Goal: Entertainment & Leisure: Browse casually

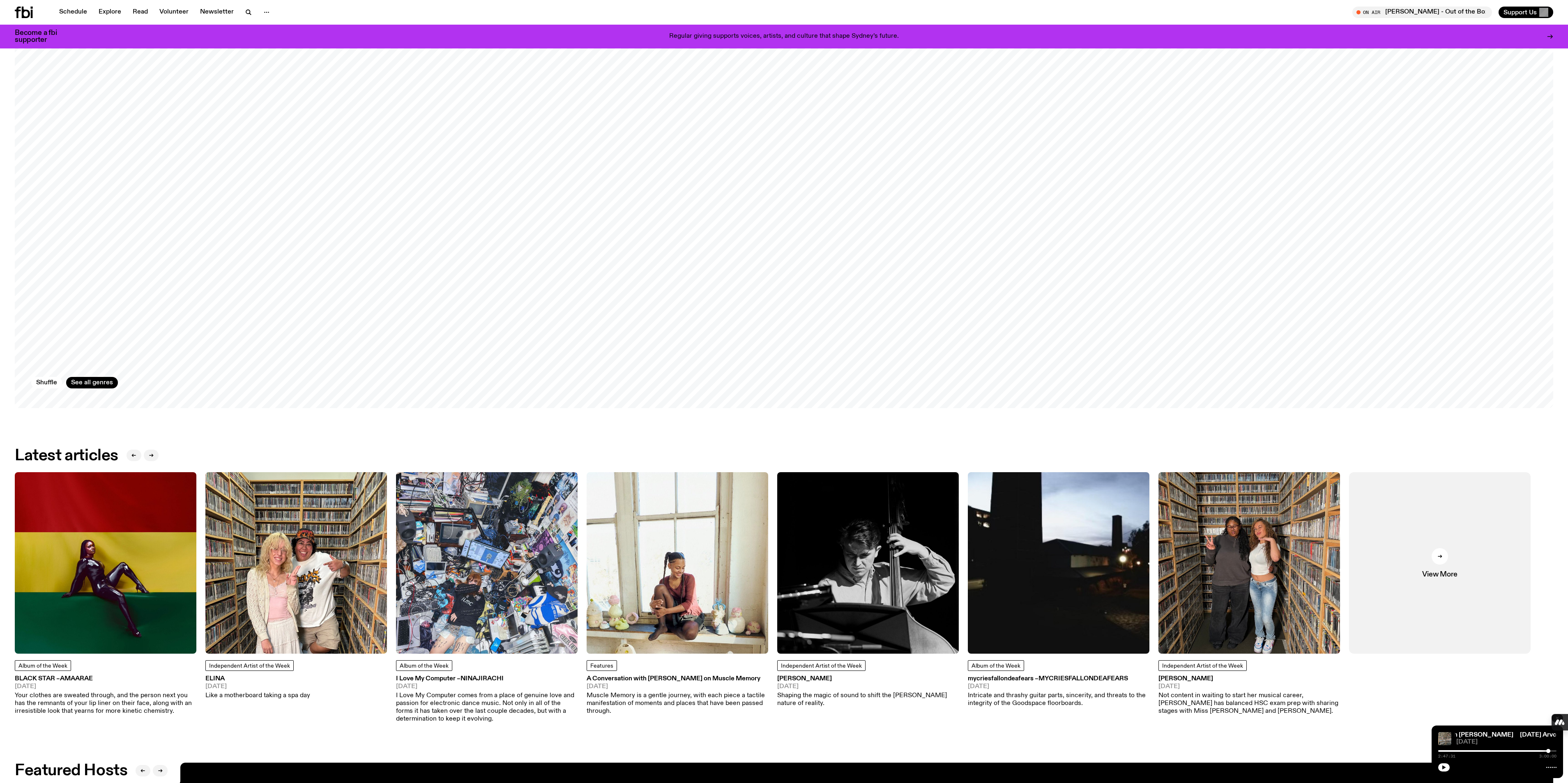
scroll to position [1783, 0]
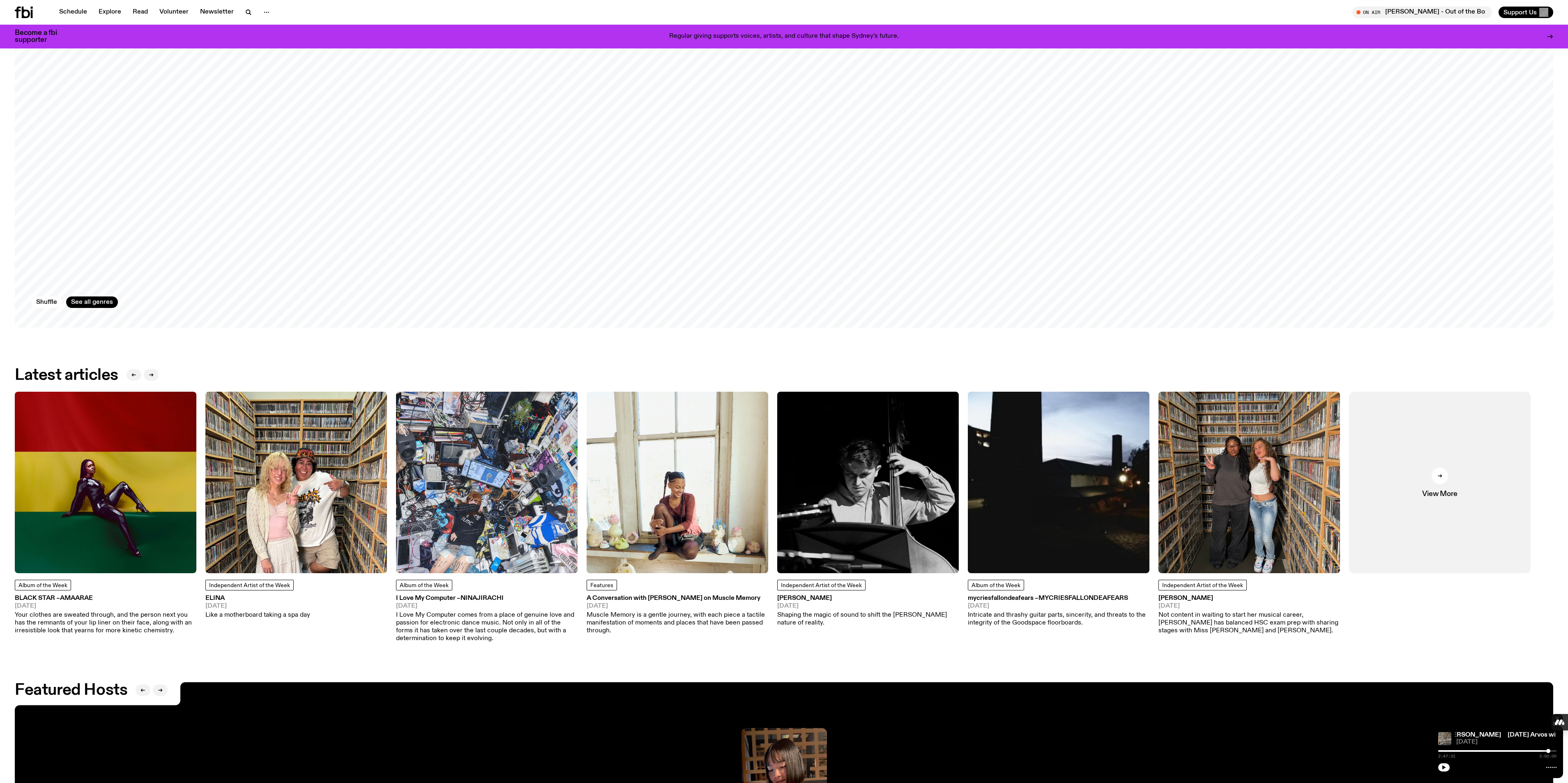
click at [695, 514] on img at bounding box center [677, 482] width 182 height 182
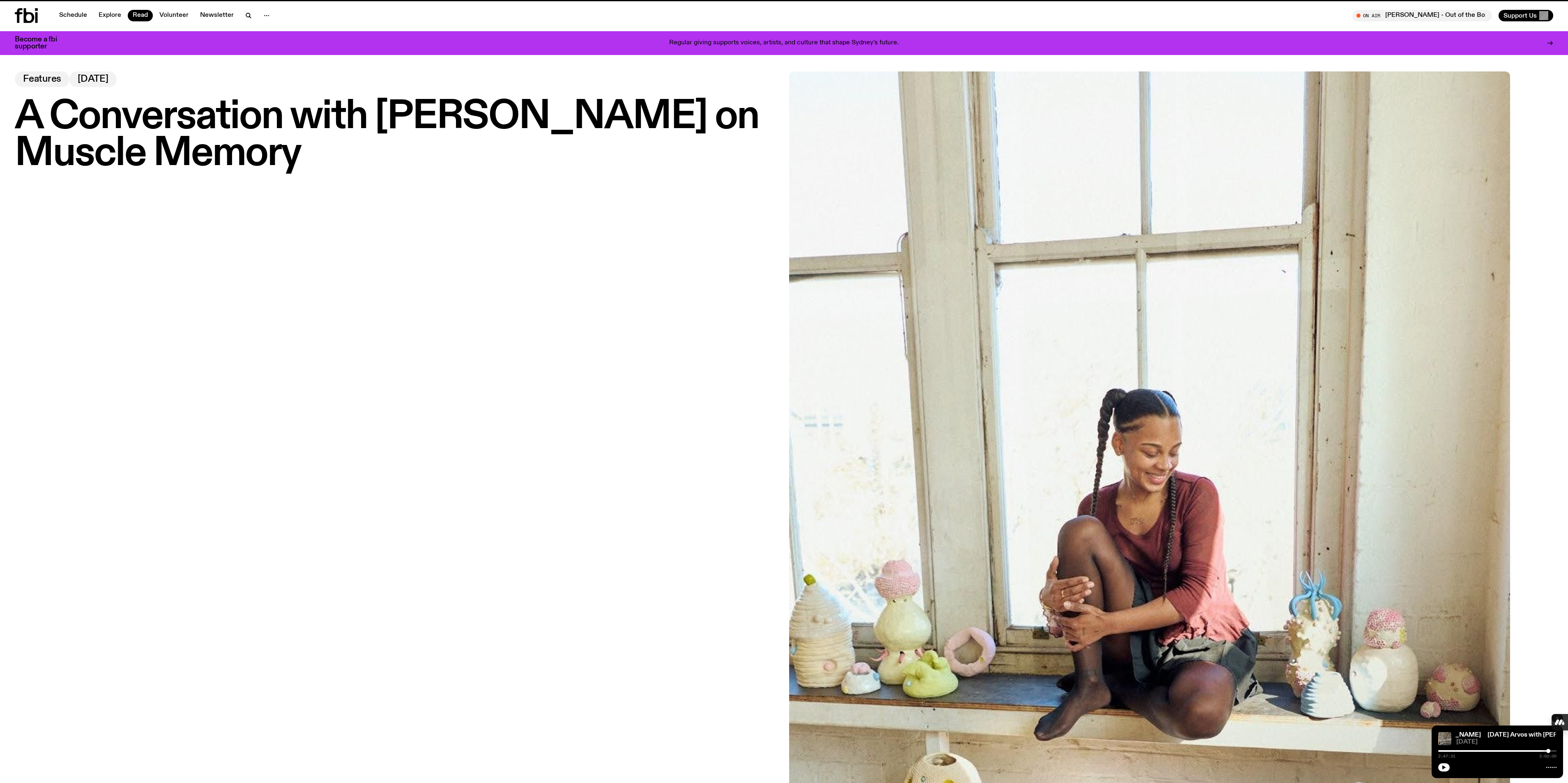
click at [680, 599] on div "A Conversation with [PERSON_NAME] on Muscle Memory Features [DATE]" at bounding box center [397, 431] width 765 height 721
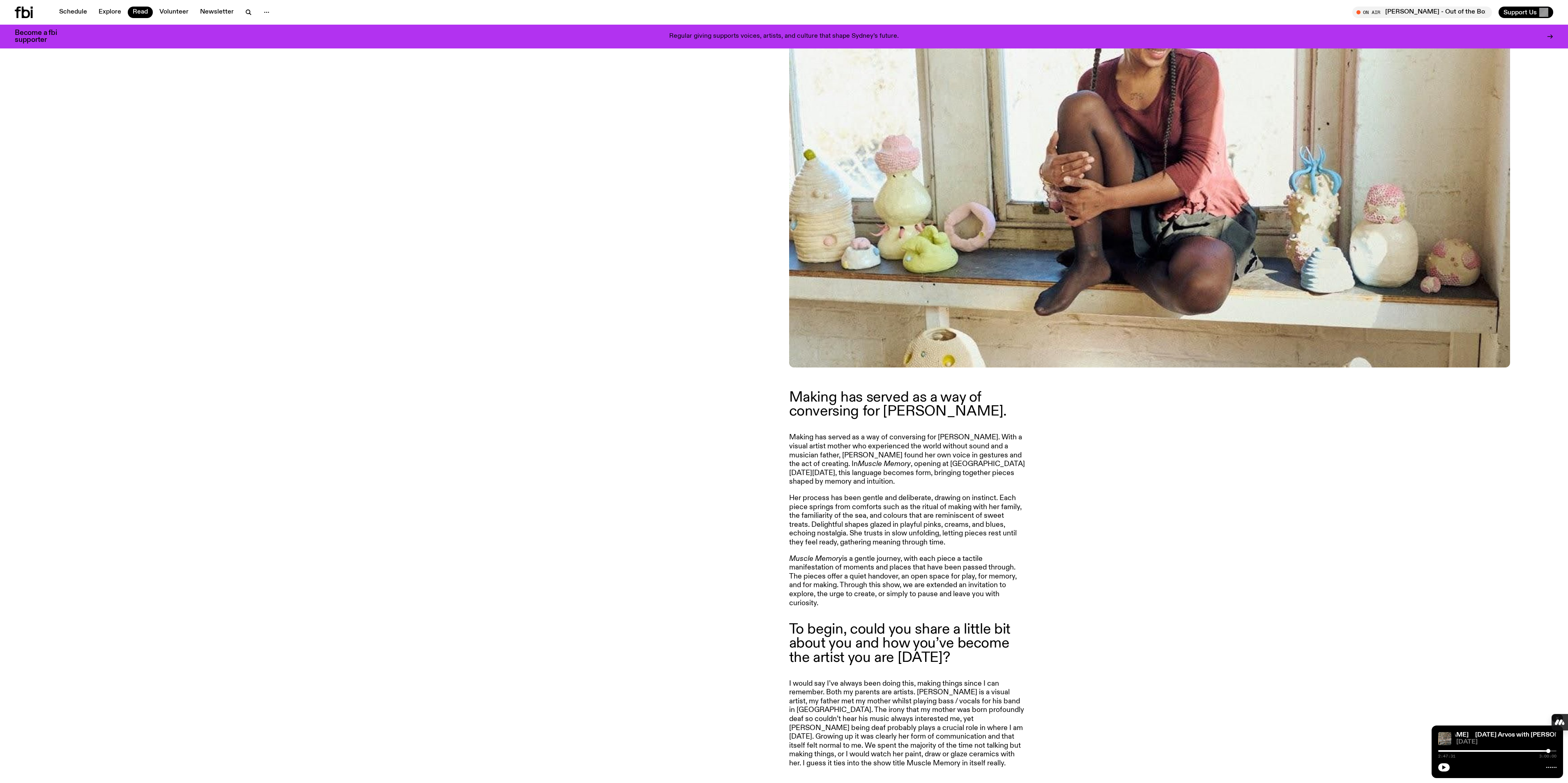
scroll to position [856, 0]
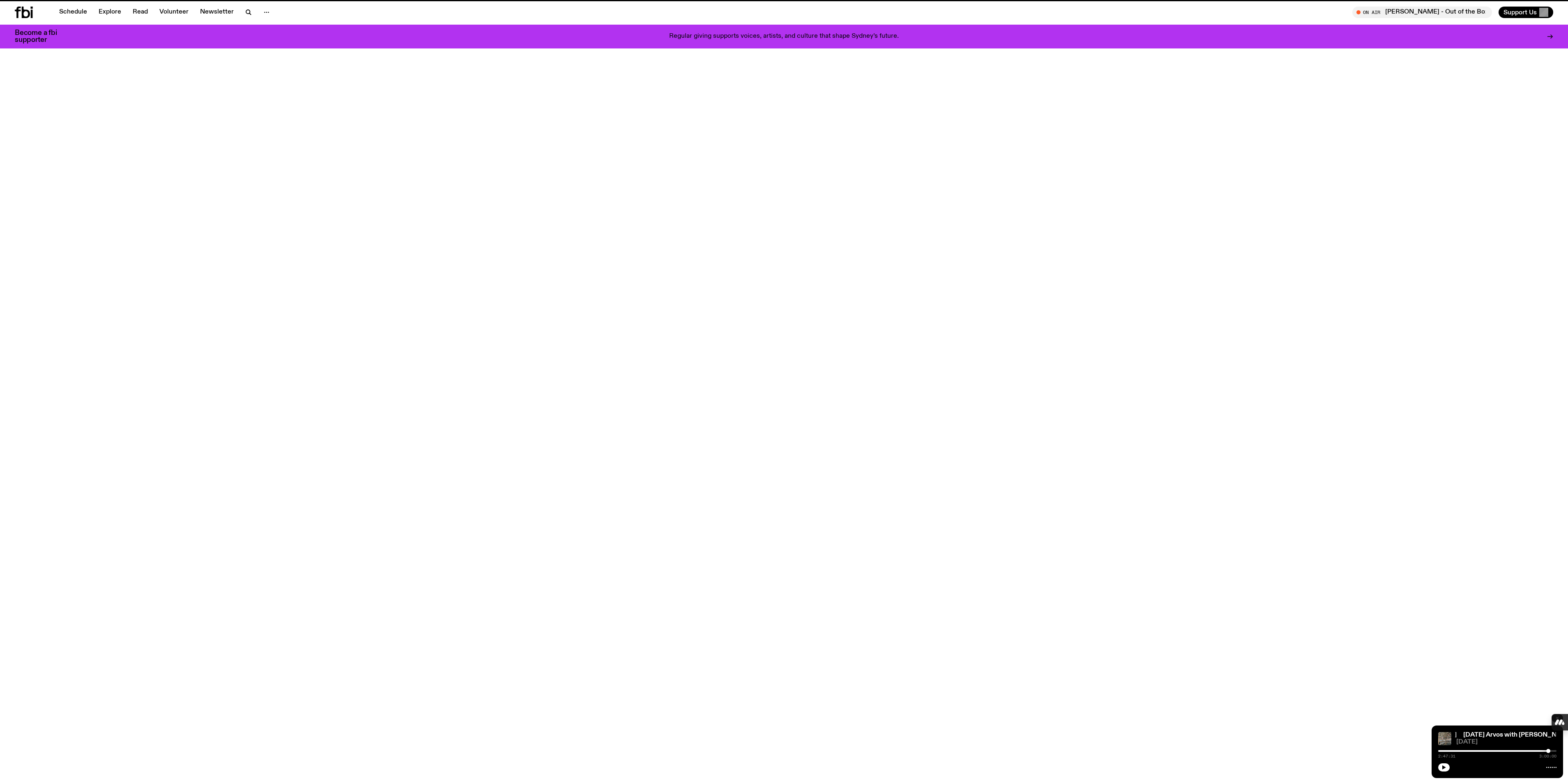
scroll to position [1783, 0]
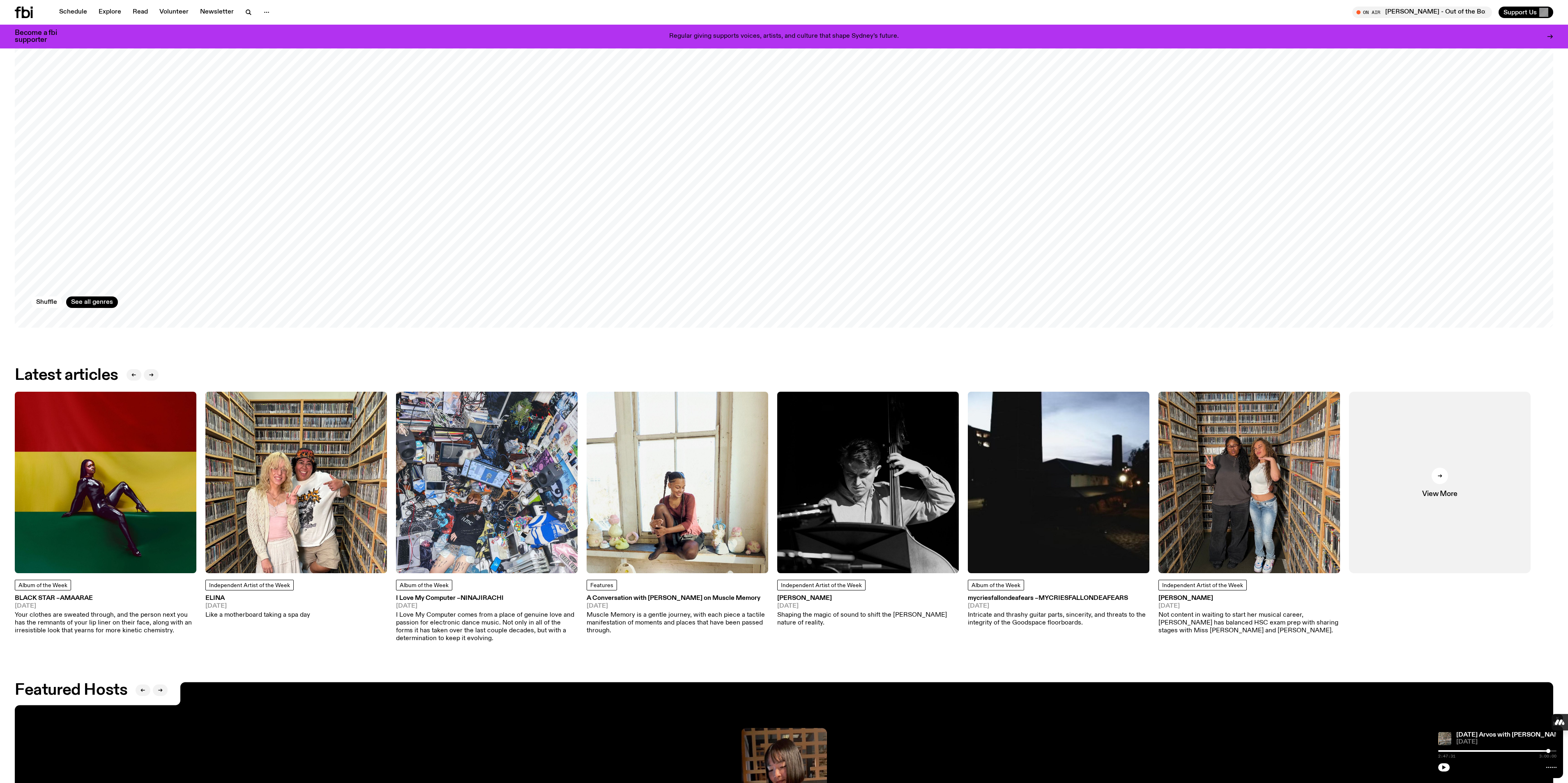
click at [298, 492] on img at bounding box center [296, 482] width 182 height 182
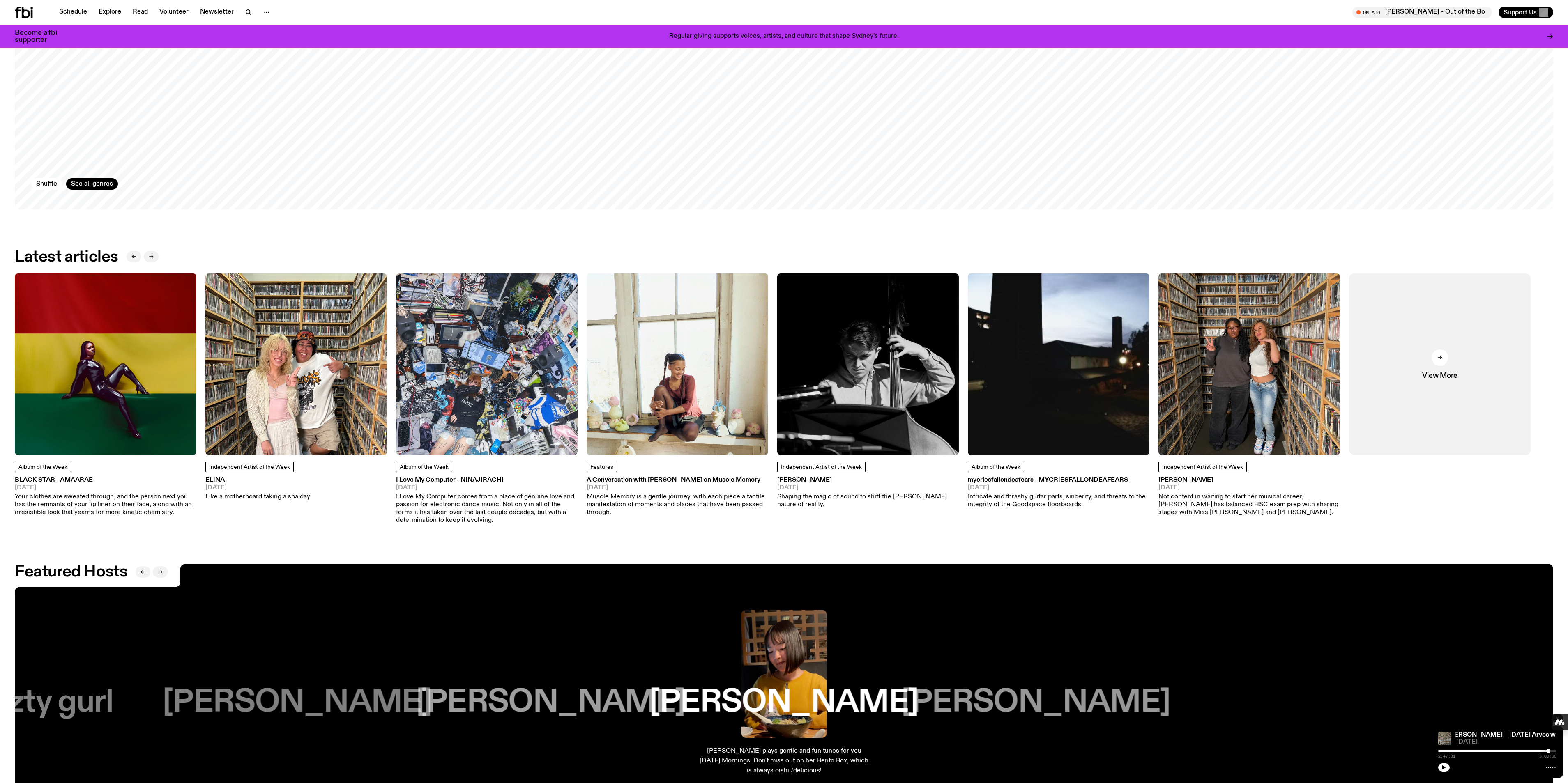
scroll to position [2022, 0]
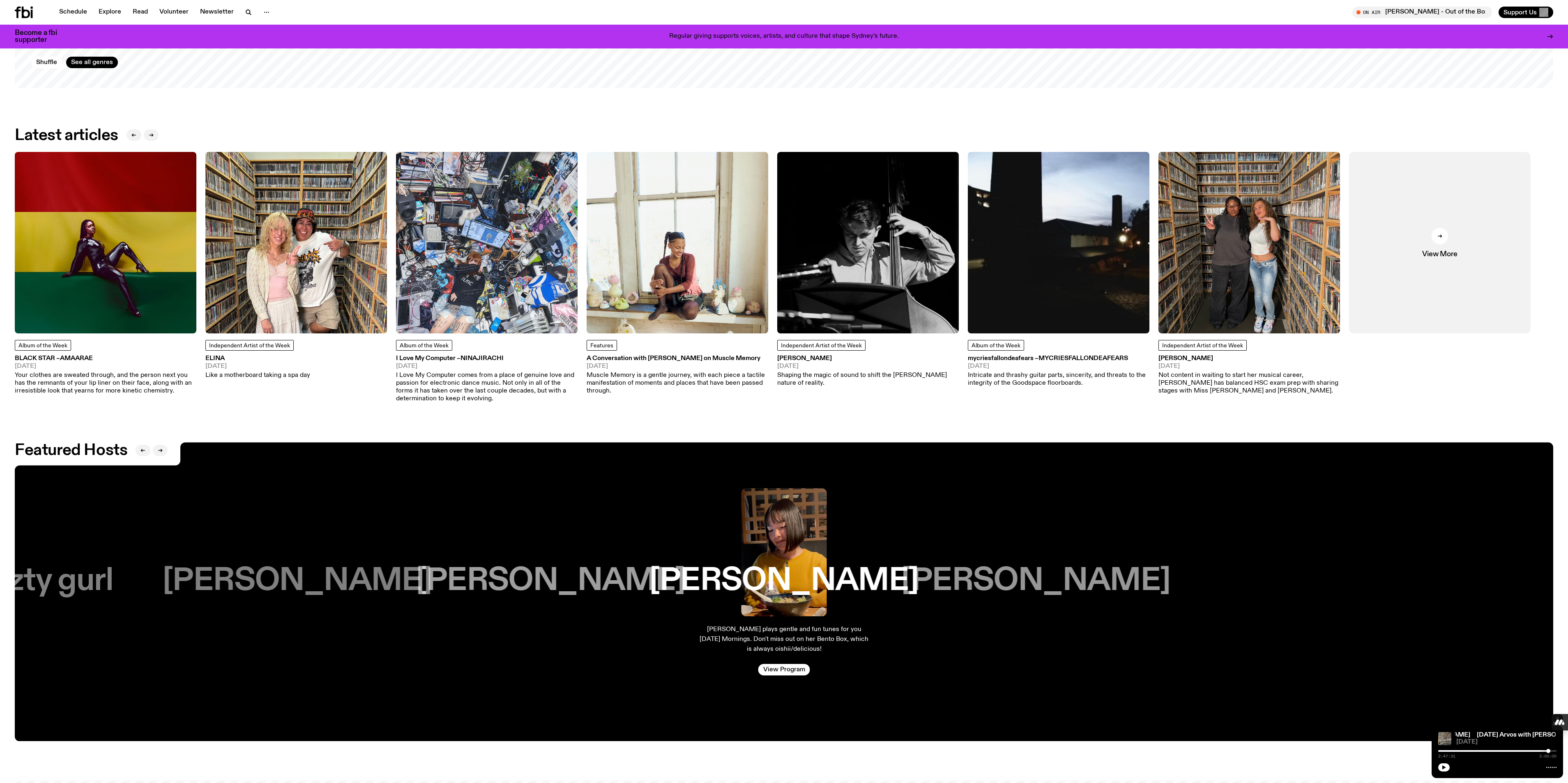
click at [101, 248] on img at bounding box center [105, 242] width 182 height 182
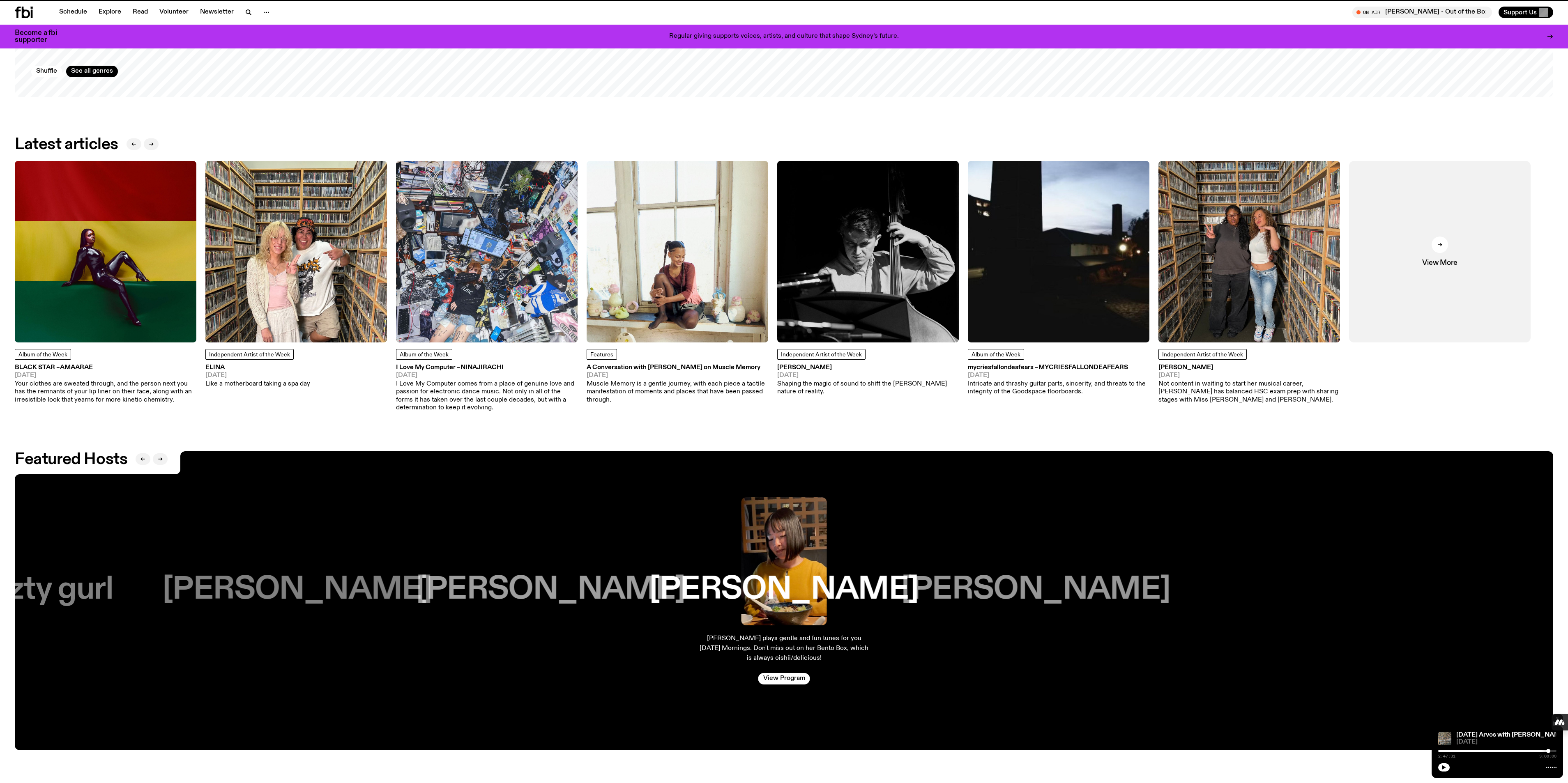
scroll to position [2016, 0]
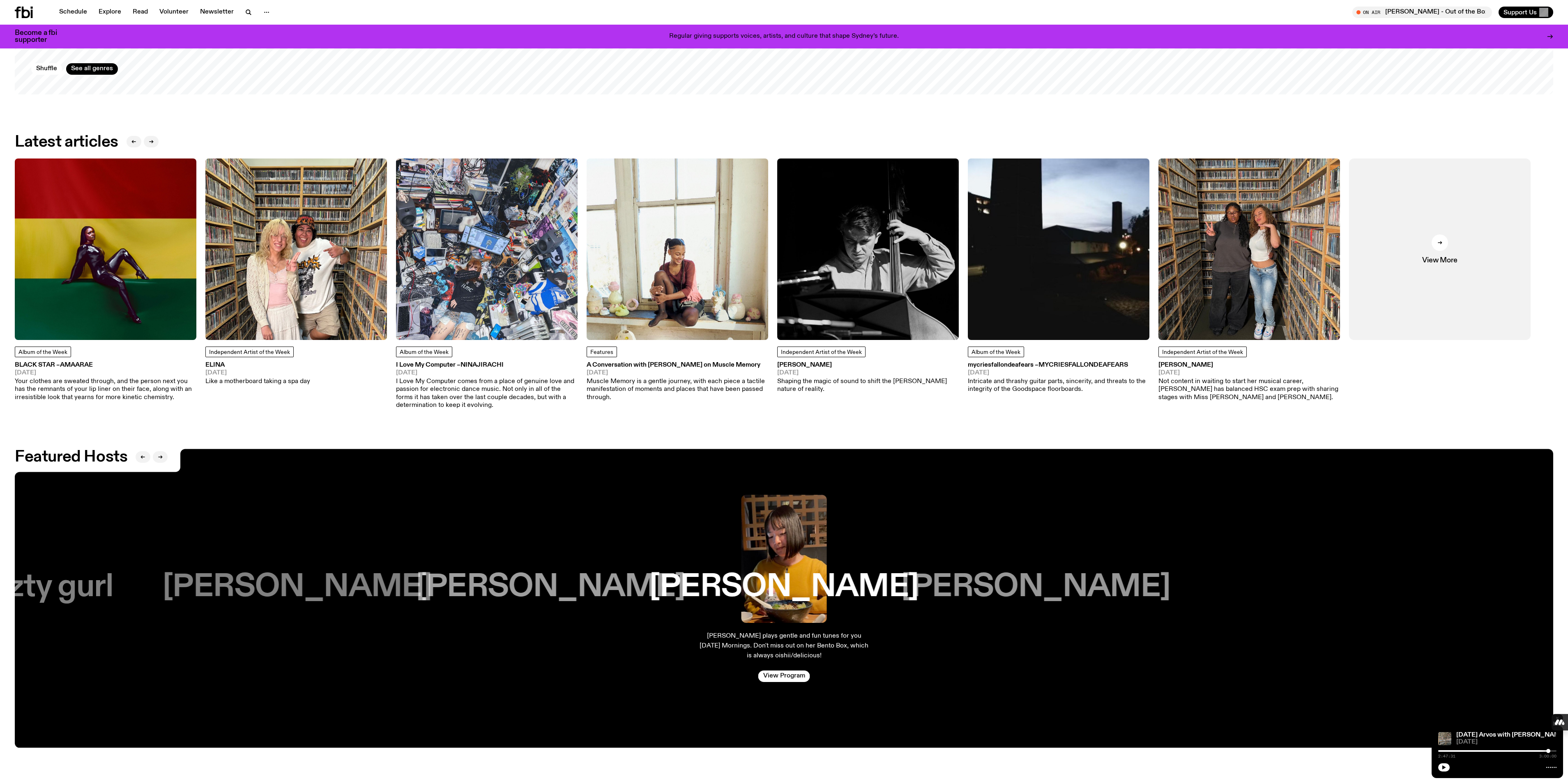
click at [1293, 306] on img at bounding box center [1248, 249] width 182 height 182
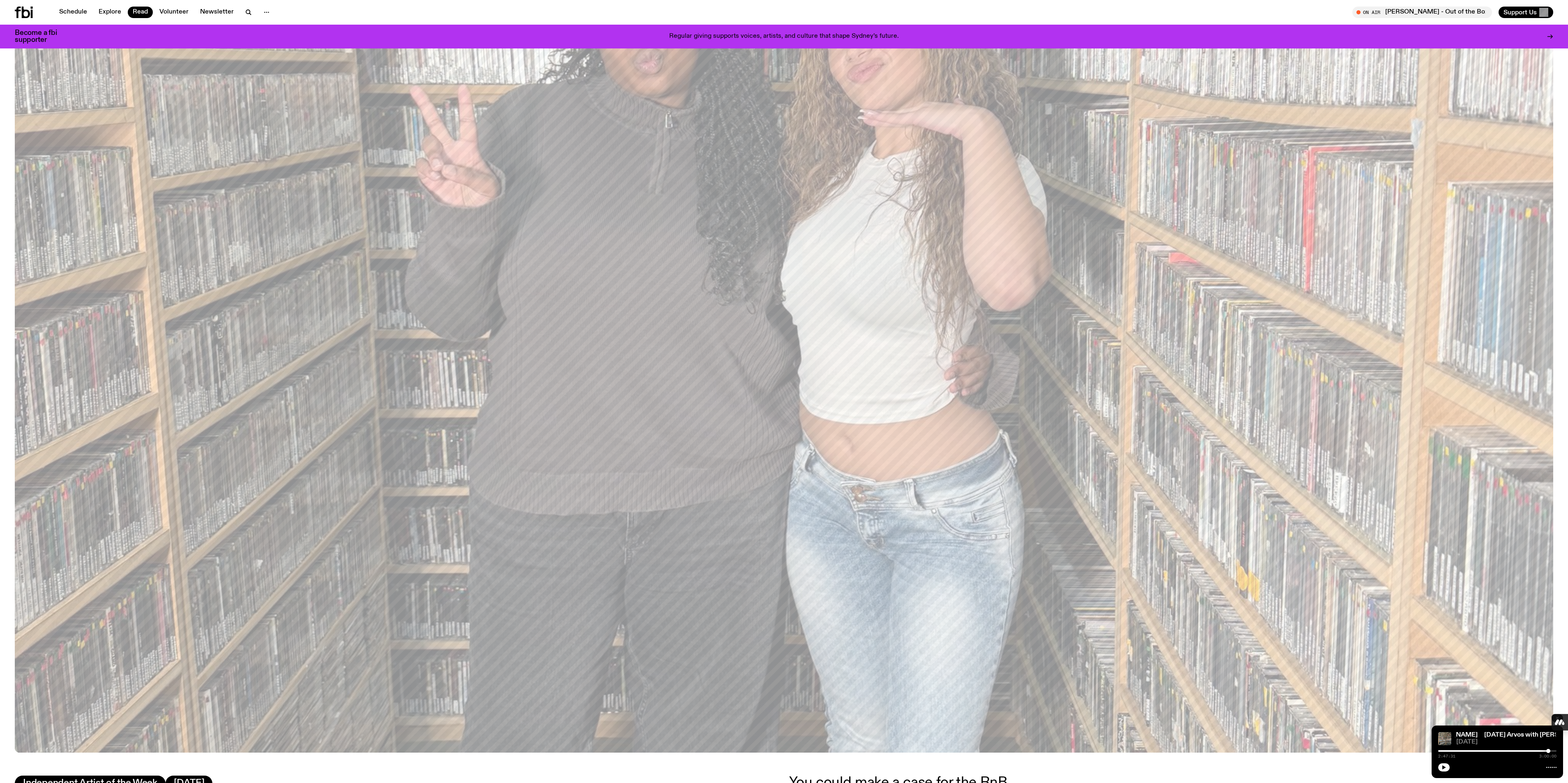
scroll to position [57, 0]
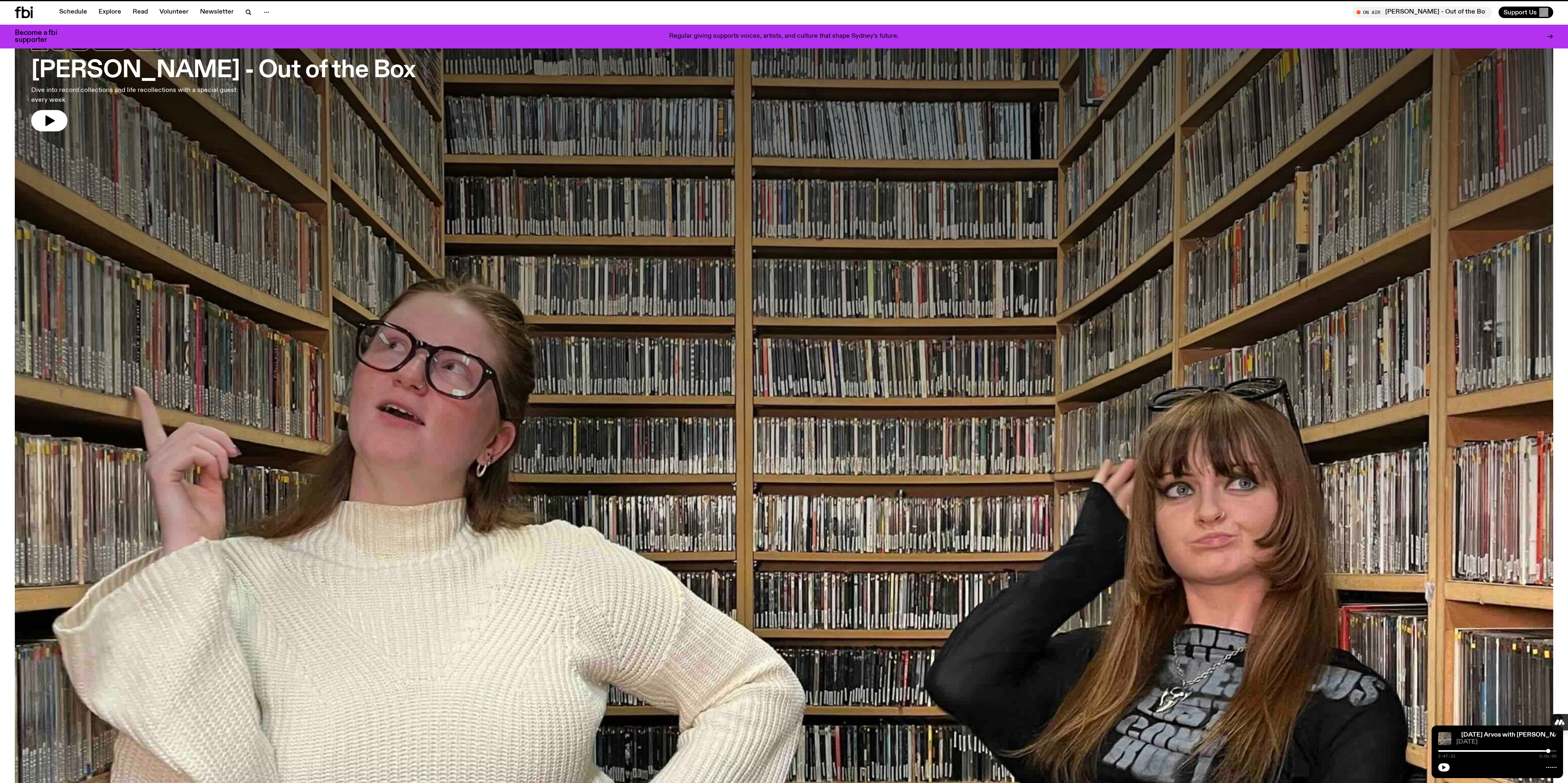
scroll to position [2016, 0]
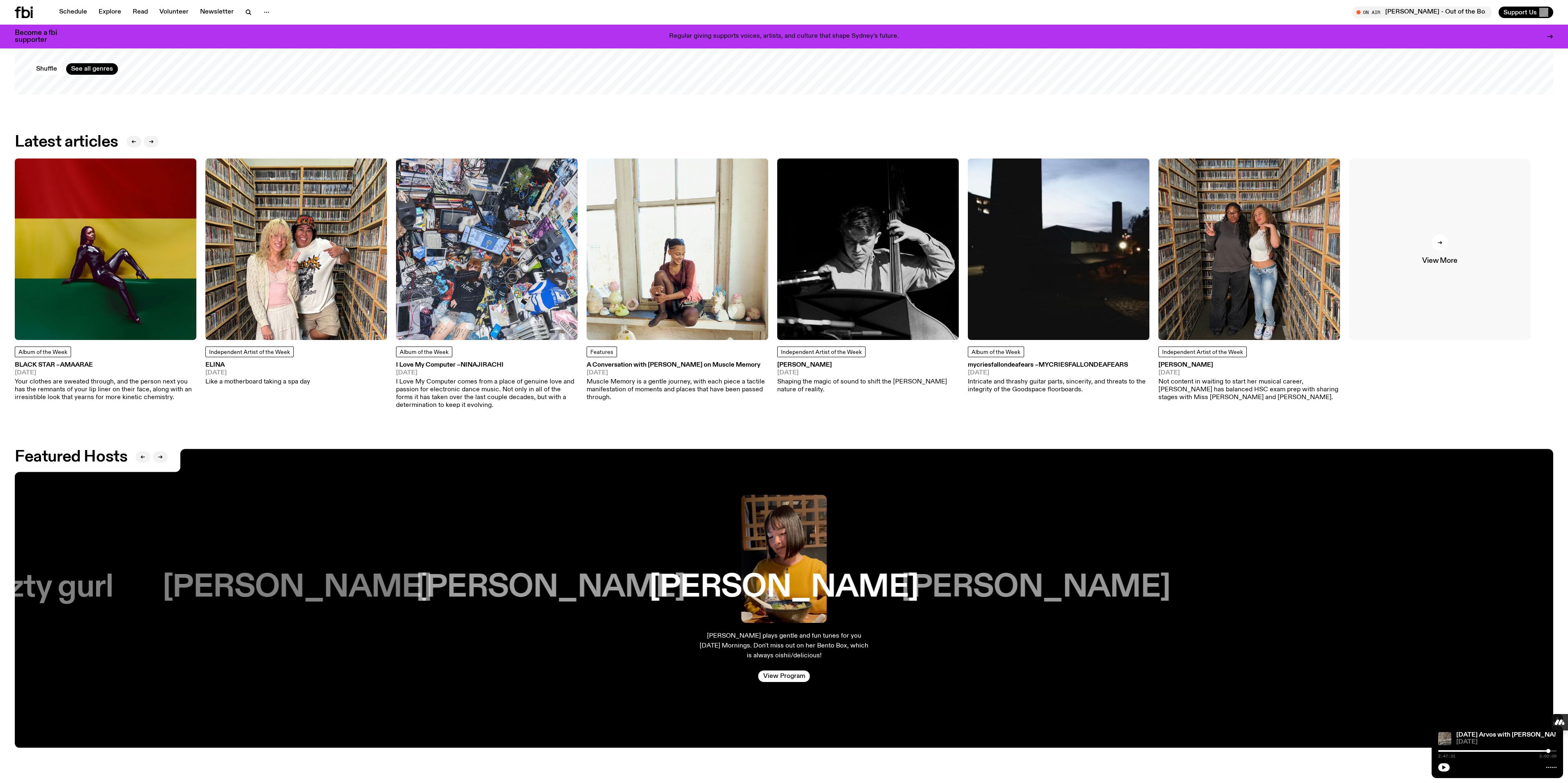
click at [1443, 247] on div at bounding box center [1439, 242] width 17 height 17
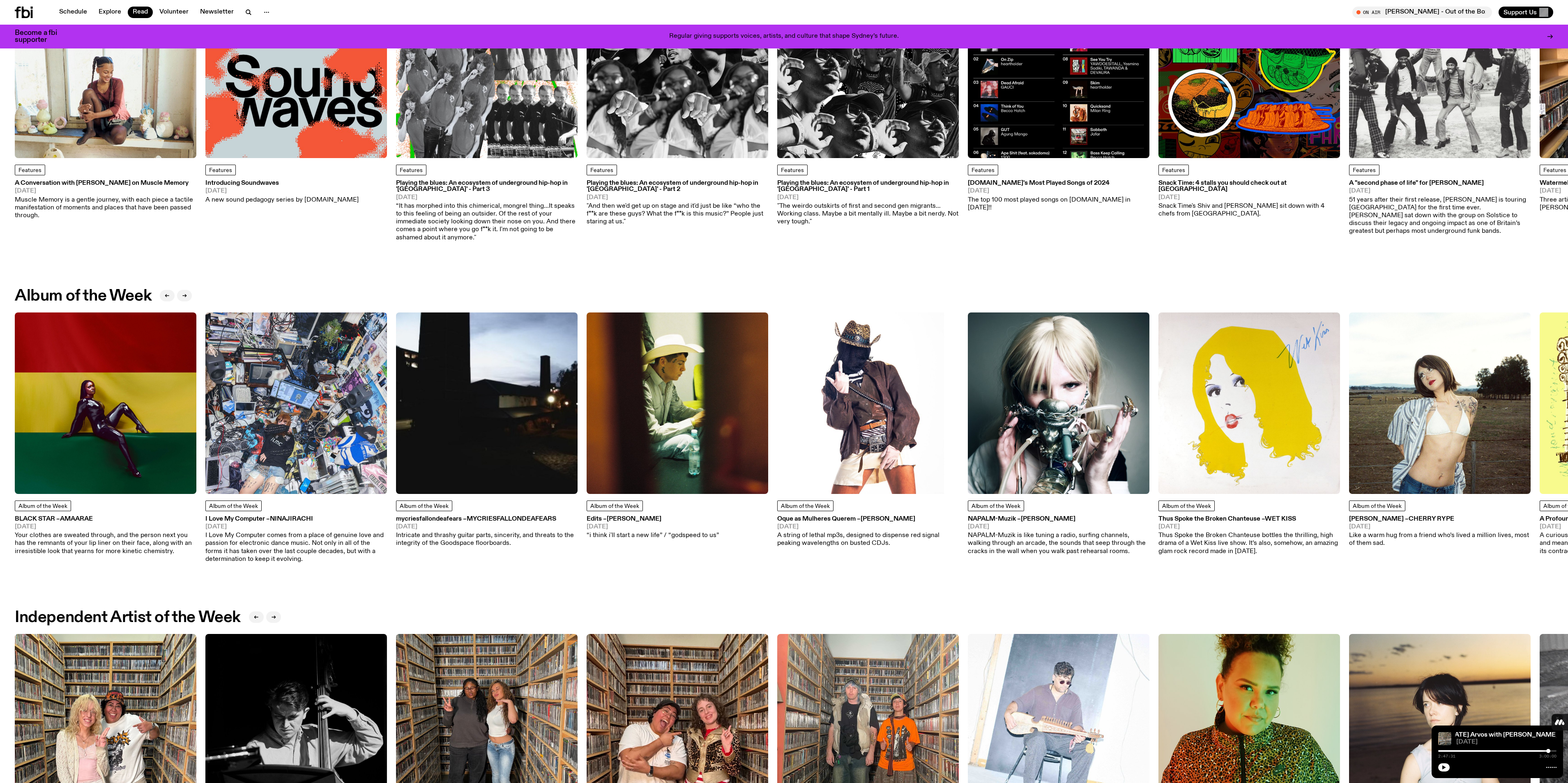
scroll to position [117, 0]
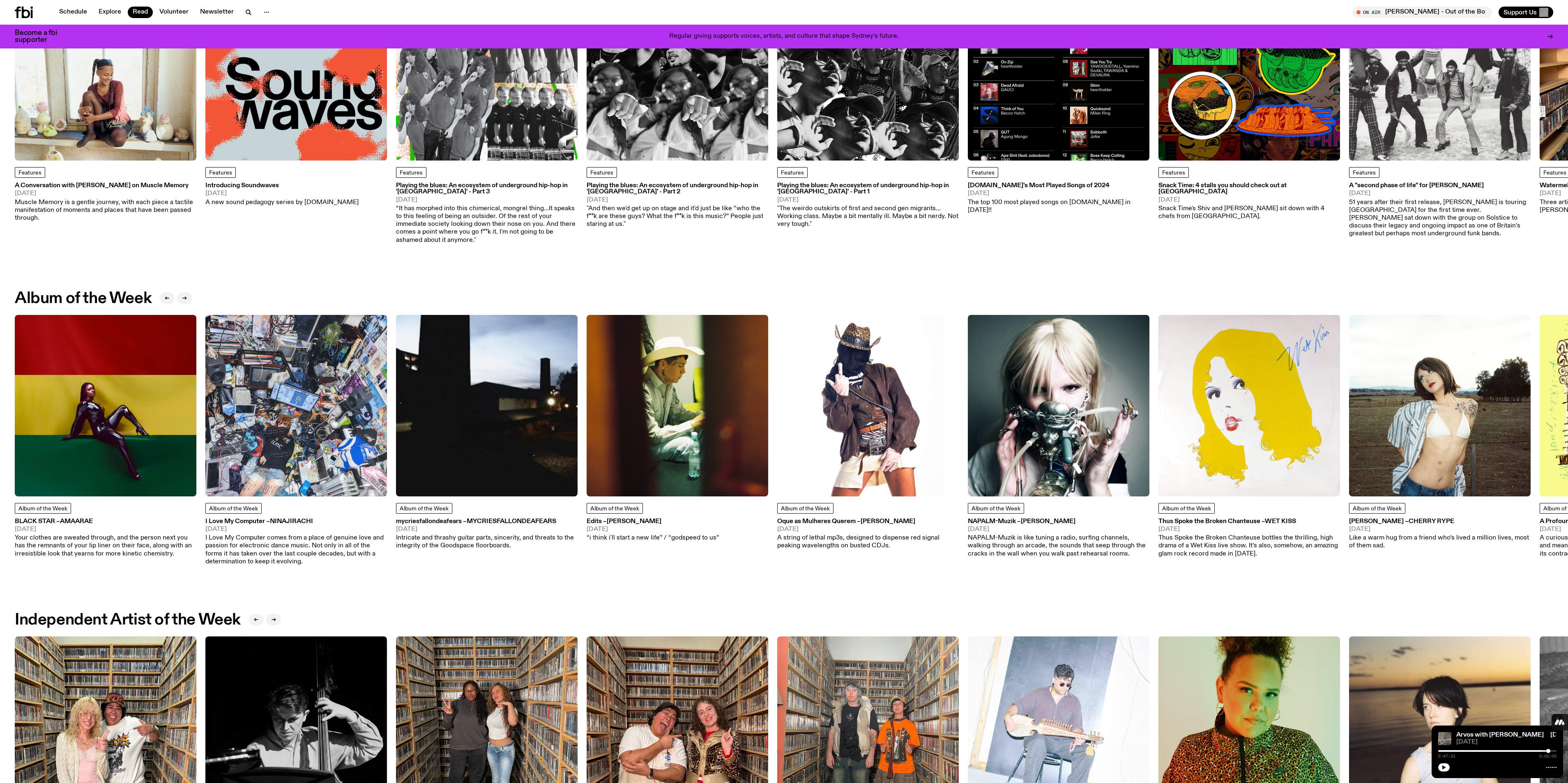
click at [1425, 463] on img at bounding box center [1439, 406] width 182 height 182
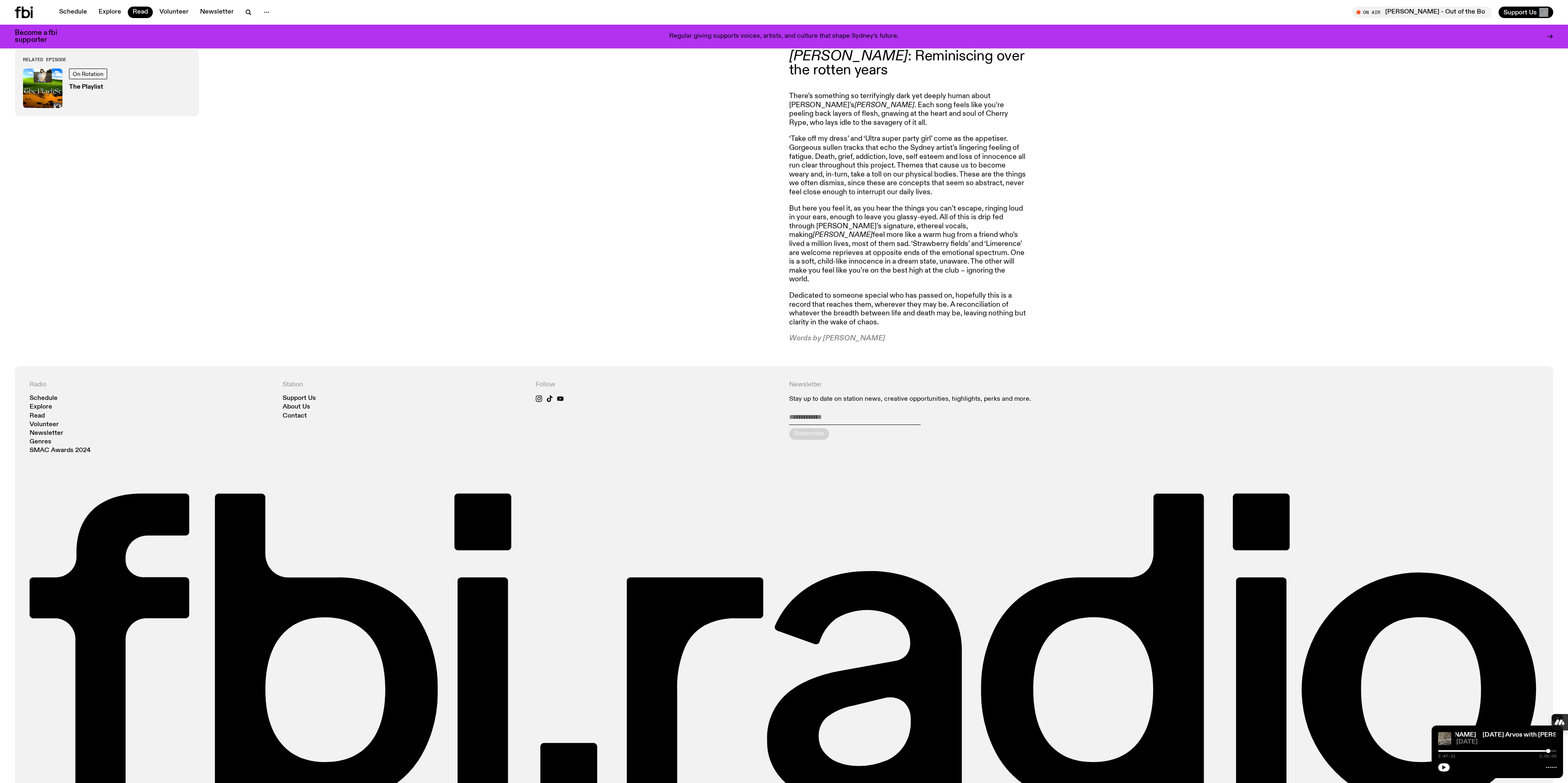
scroll to position [873, 0]
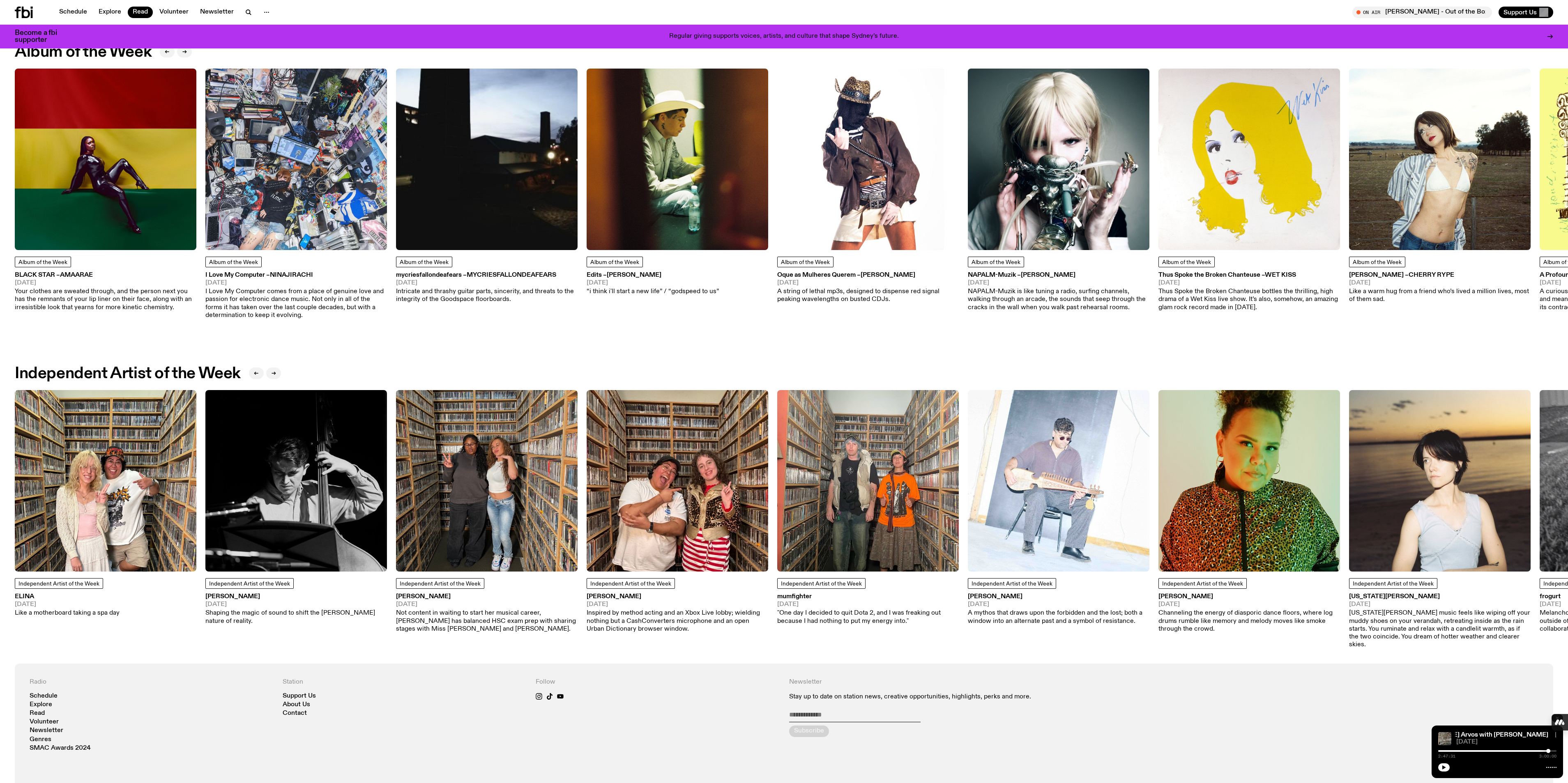
scroll to position [425, 0]
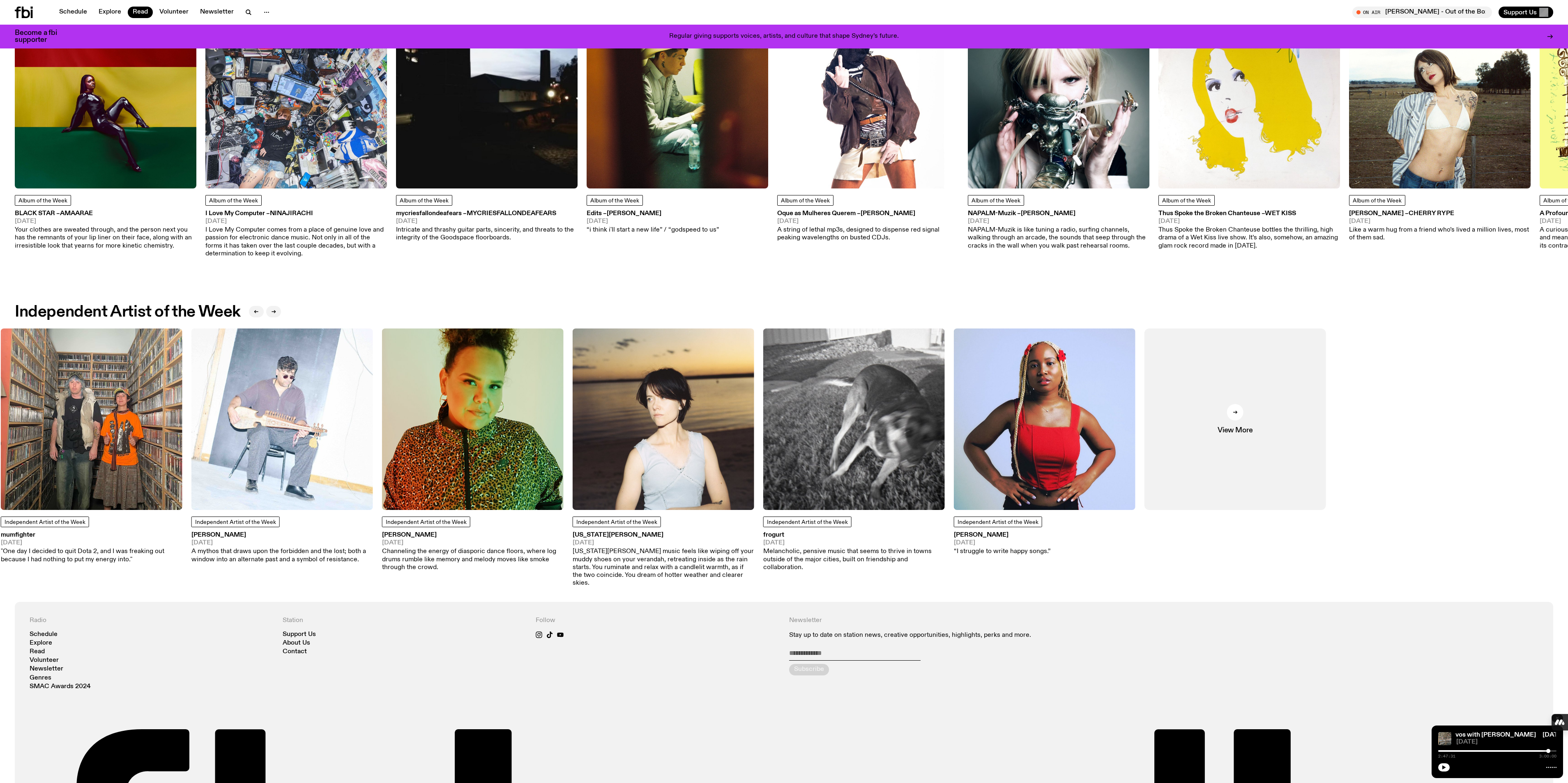
drag, startPoint x: 1495, startPoint y: 429, endPoint x: 638, endPoint y: 432, distance: 857.0
click at [638, 432] on img at bounding box center [663, 419] width 182 height 182
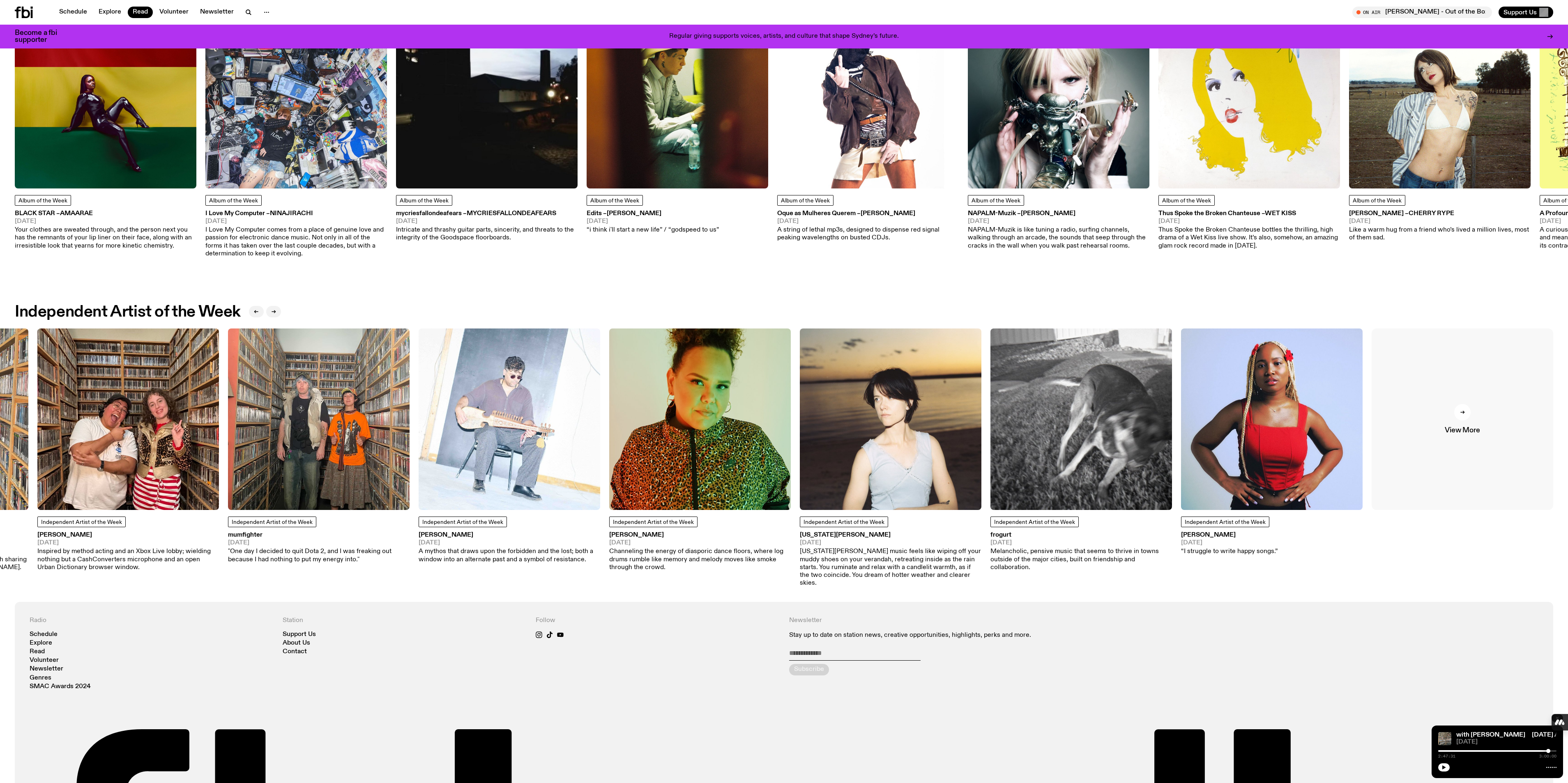
click at [1461, 413] on icon at bounding box center [1463, 413] width 5 height 5
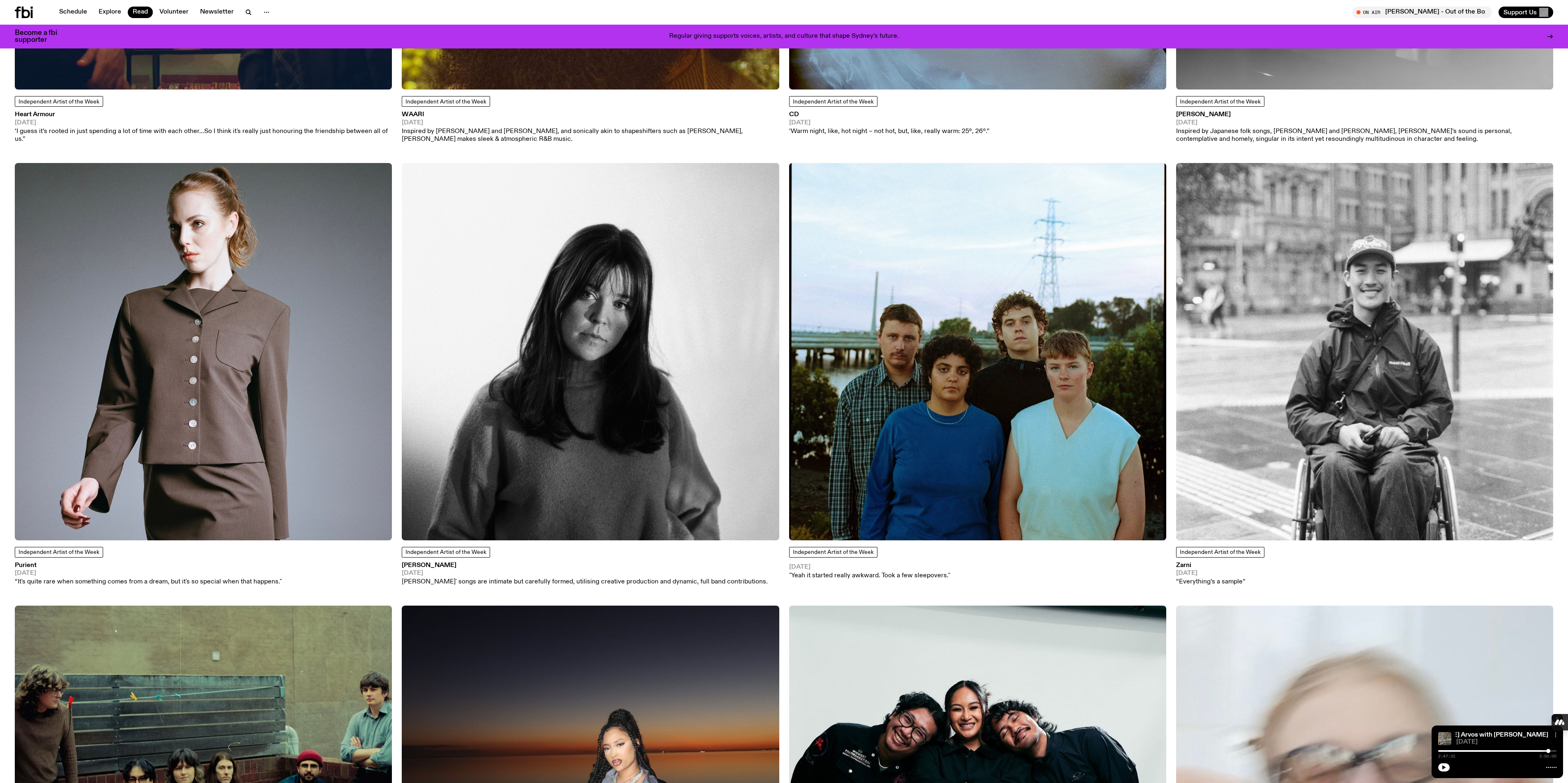
scroll to position [3875, 0]
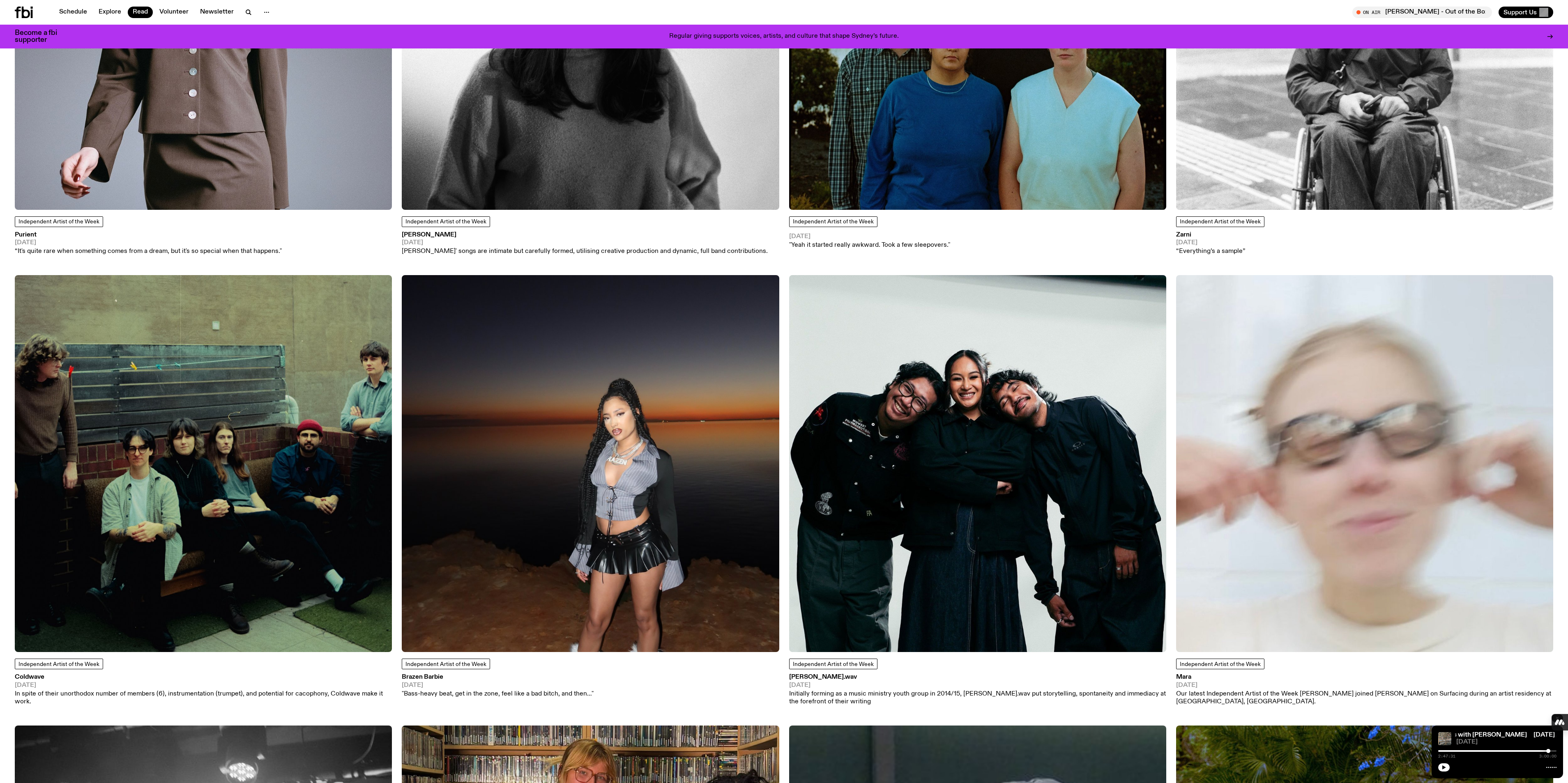
click at [614, 471] on img at bounding box center [590, 463] width 377 height 377
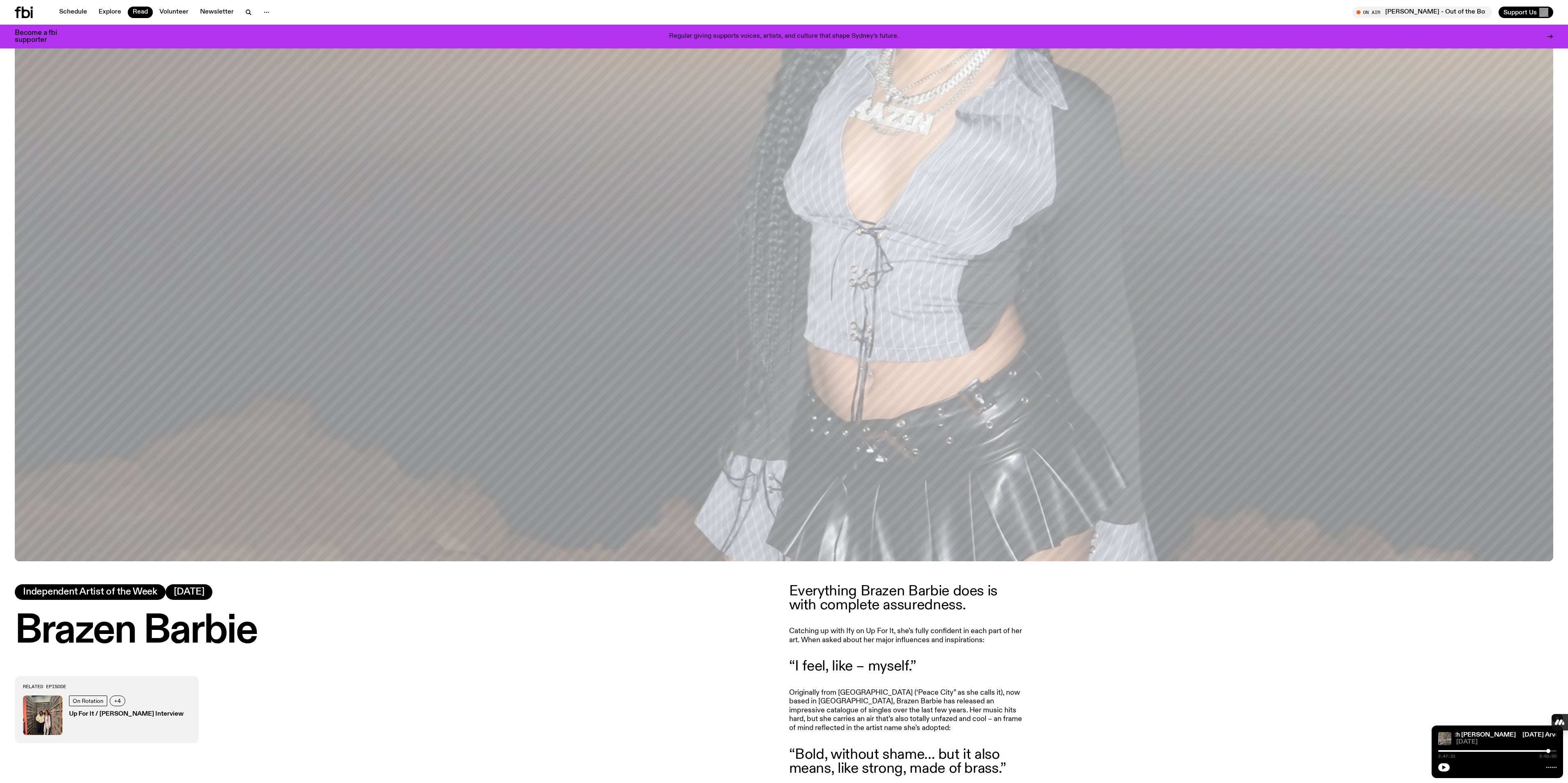
scroll to position [488, 0]
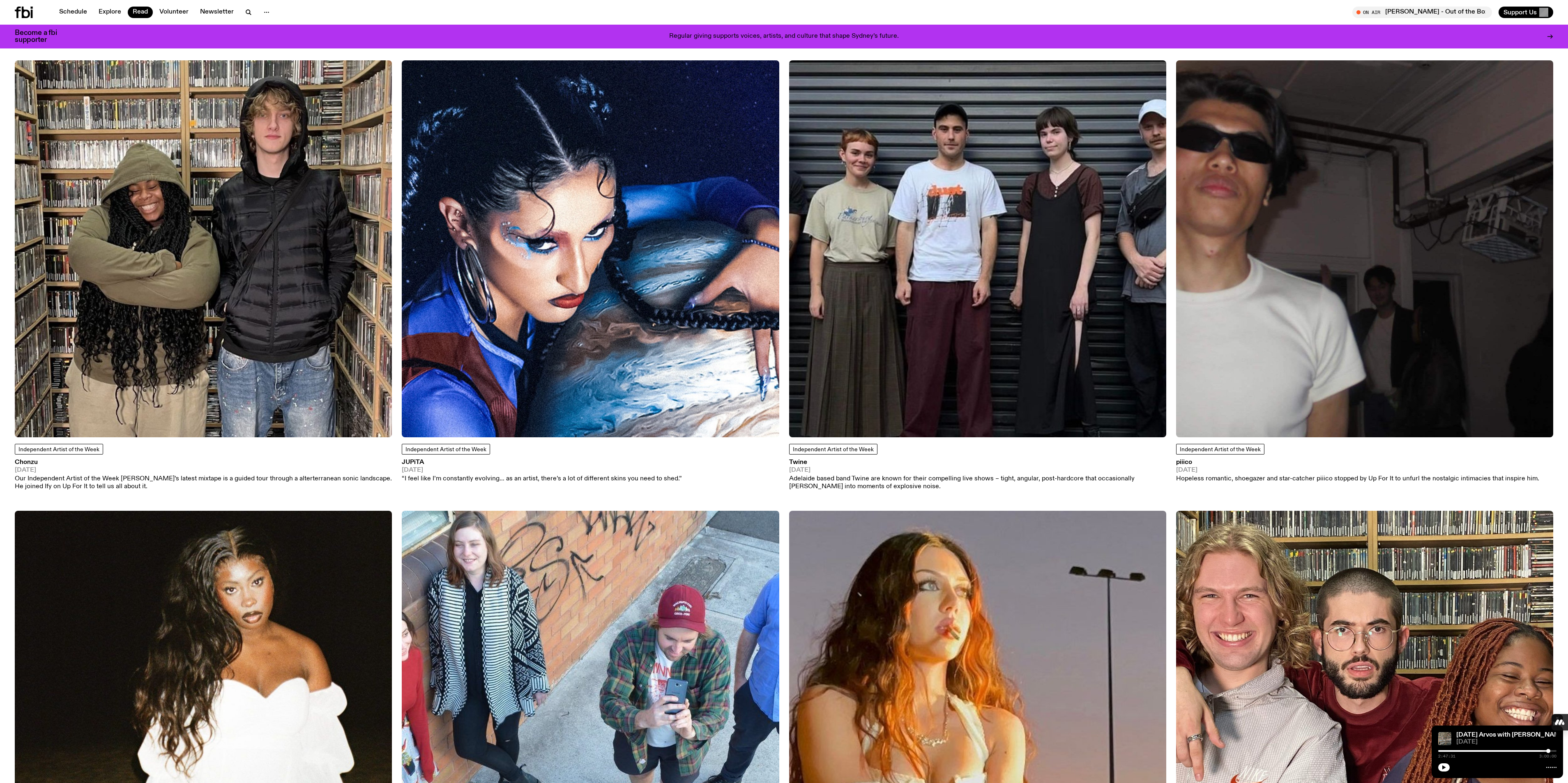
scroll to position [7011, 0]
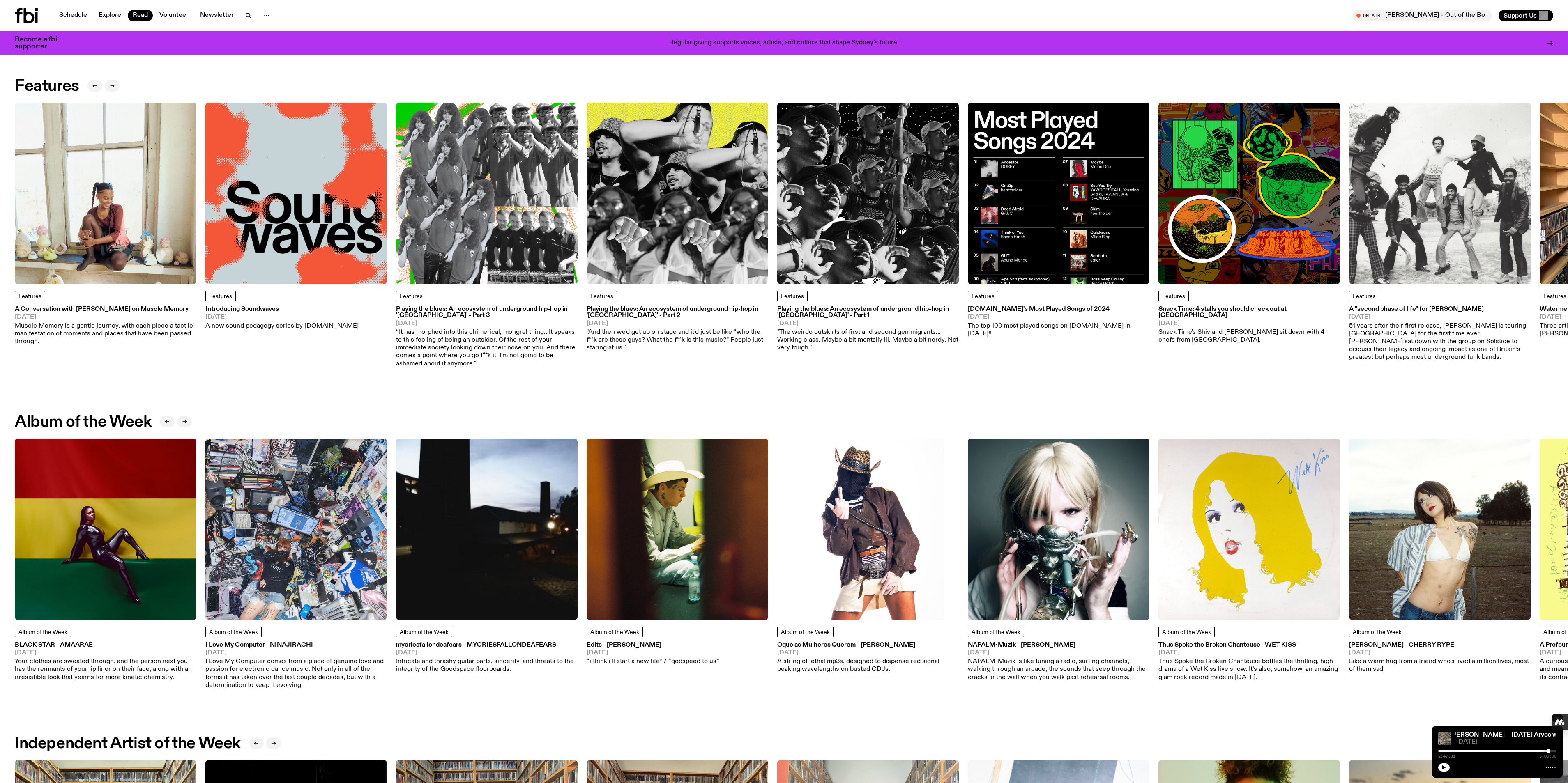
click at [25, 17] on icon at bounding box center [29, 15] width 11 height 15
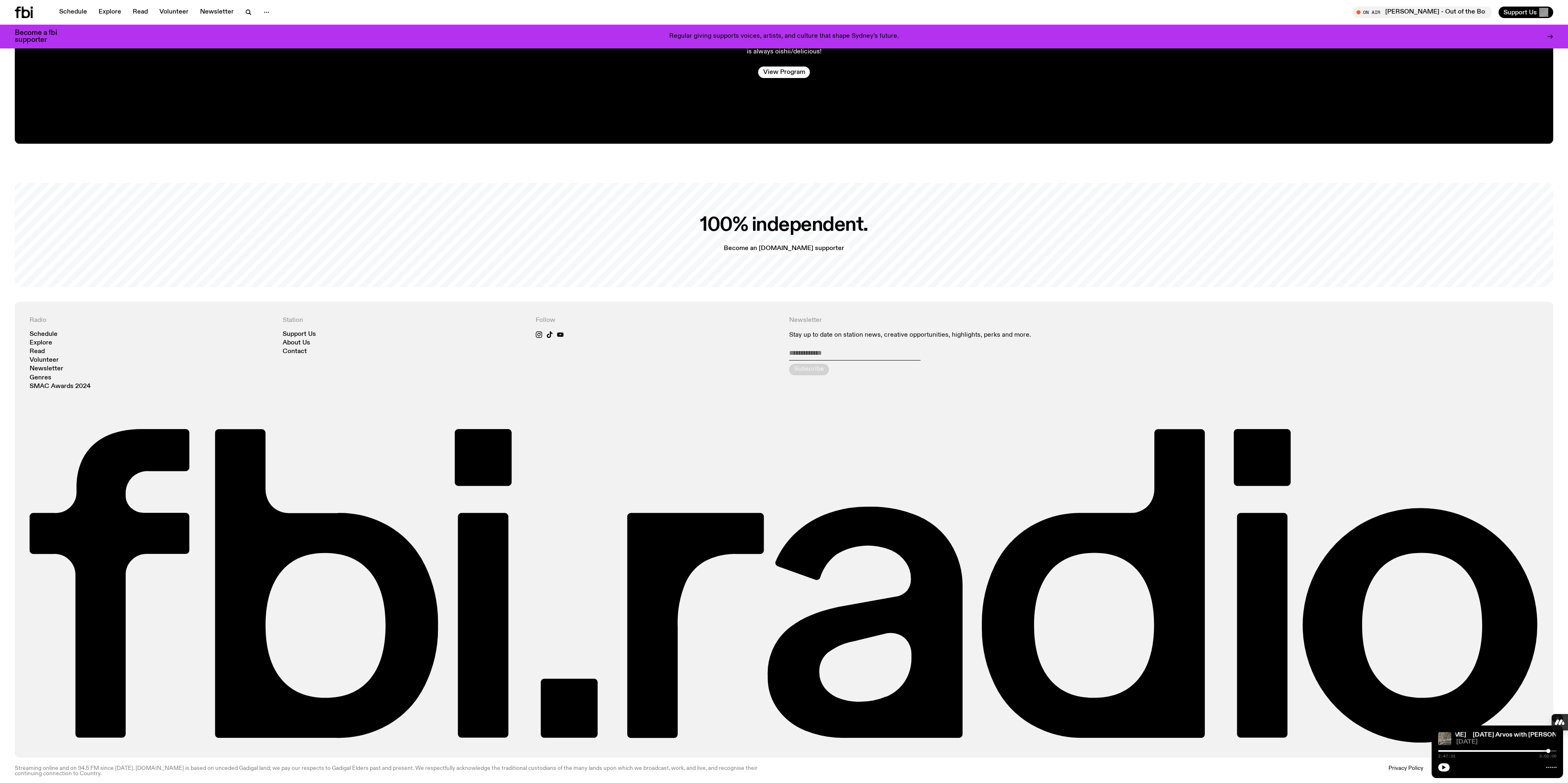
scroll to position [2628, 0]
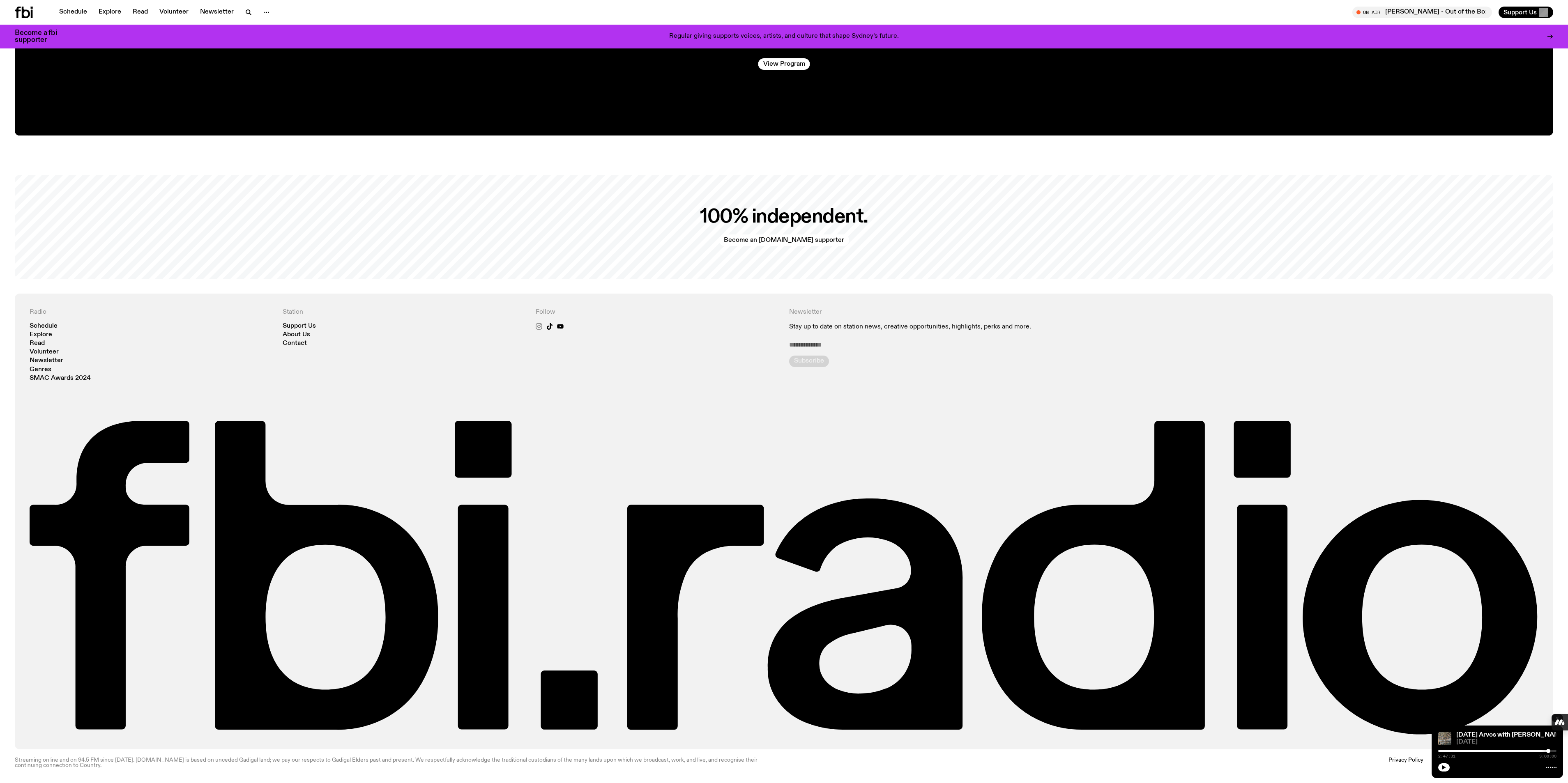
click at [537, 327] on icon at bounding box center [539, 327] width 4 height 4
